Goal: Understand process/instructions: Learn about a topic

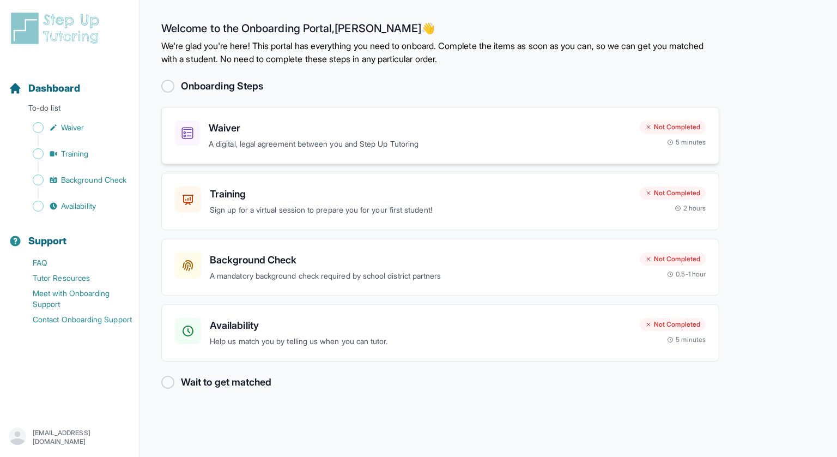
click at [510, 137] on div "Waiver A digital, legal agreement between you and Step Up Tutoring" at bounding box center [420, 135] width 422 height 30
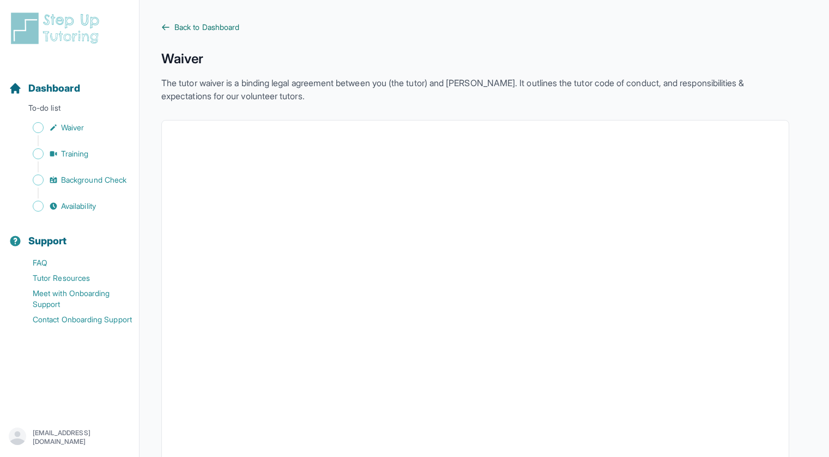
click at [175, 23] on span "Back to Dashboard" at bounding box center [206, 27] width 65 height 11
